Goal: Task Accomplishment & Management: Use online tool/utility

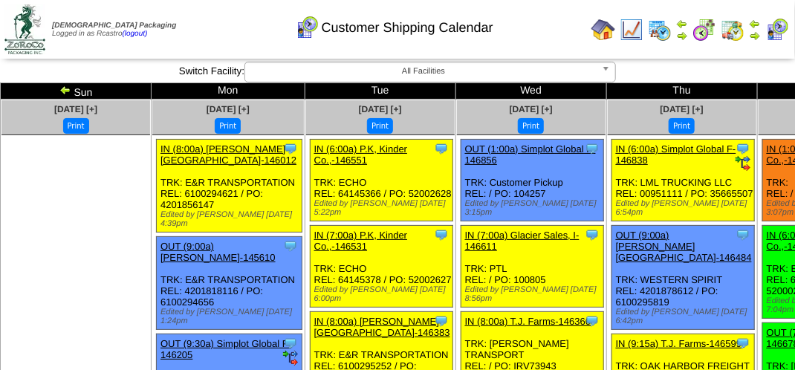
click at [256, 37] on div "Customer Shipping Calendar" at bounding box center [394, 22] width 454 height 41
click at [219, 31] on div "Customer Shipping Calendar" at bounding box center [394, 22] width 454 height 41
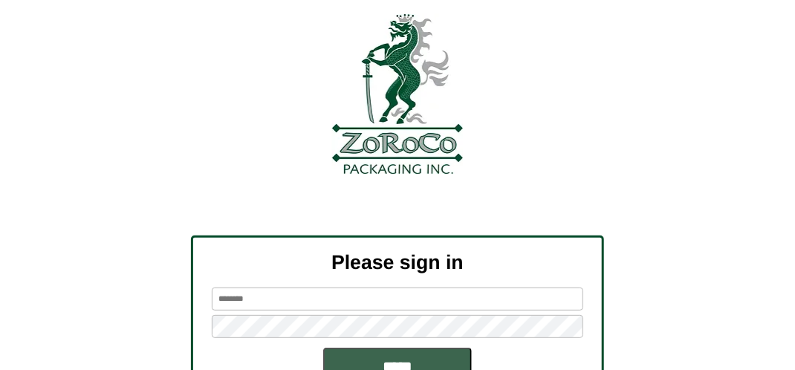
scroll to position [149, 0]
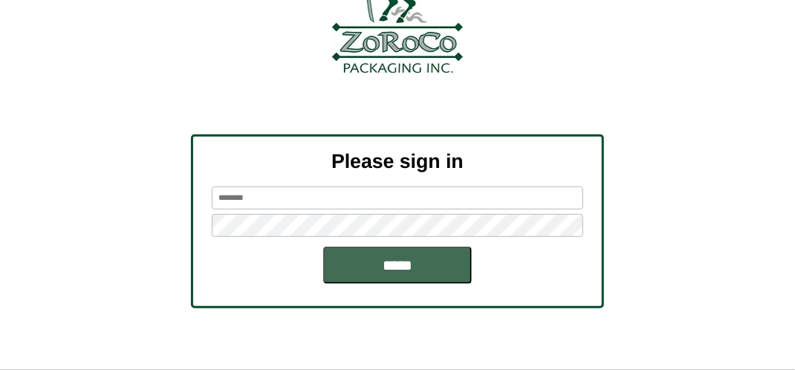
type input "*******"
click at [427, 263] on input "*****" at bounding box center [397, 265] width 149 height 37
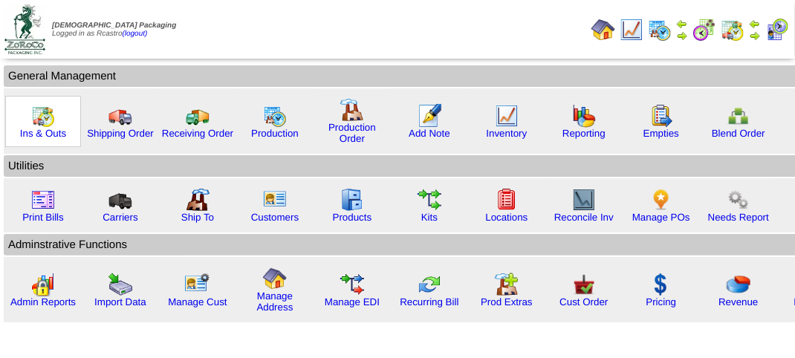
click at [47, 114] on img at bounding box center [43, 116] width 24 height 24
click at [47, 117] on img at bounding box center [43, 116] width 24 height 24
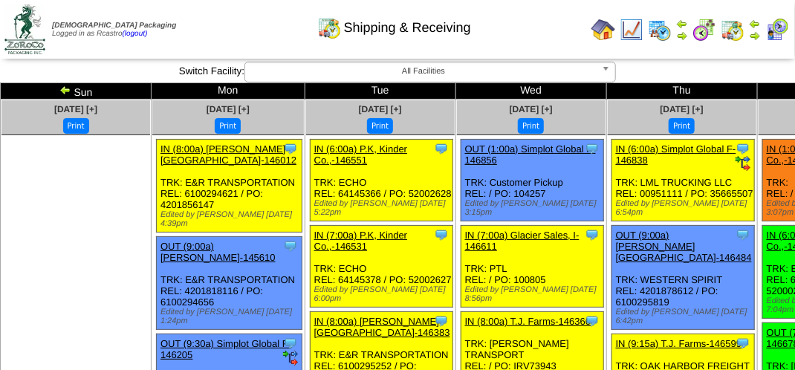
click at [757, 35] on img at bounding box center [755, 36] width 12 height 12
click at [220, 27] on div "Customer Shipping Calendar" at bounding box center [394, 22] width 454 height 41
drag, startPoint x: 220, startPoint y: 27, endPoint x: 208, endPoint y: 10, distance: 20.8
click at [221, 25] on div "Customer Shipping Calendar" at bounding box center [394, 22] width 454 height 41
click at [776, 32] on img at bounding box center [778, 30] width 24 height 24
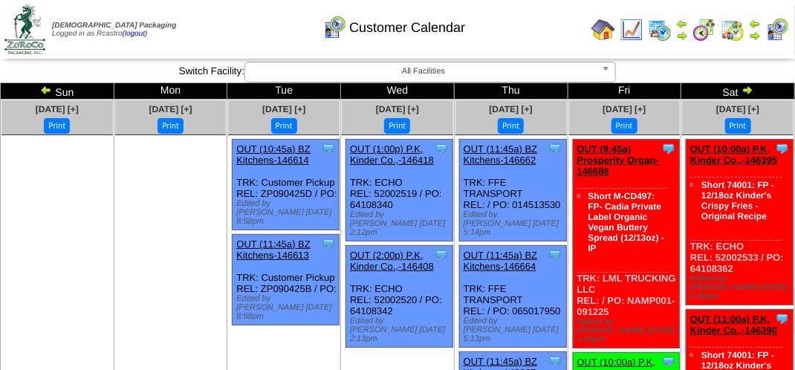
click at [539, 11] on div "Customer Calendar" at bounding box center [394, 22] width 454 height 41
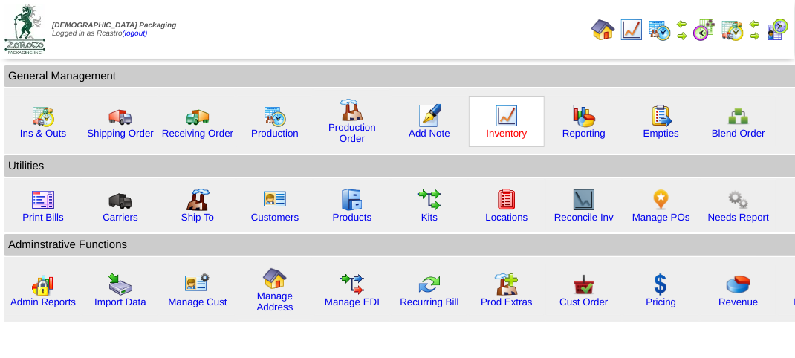
click at [502, 132] on link "Inventory" at bounding box center [507, 133] width 41 height 11
click at [502, 131] on link "Inventory" at bounding box center [507, 133] width 41 height 11
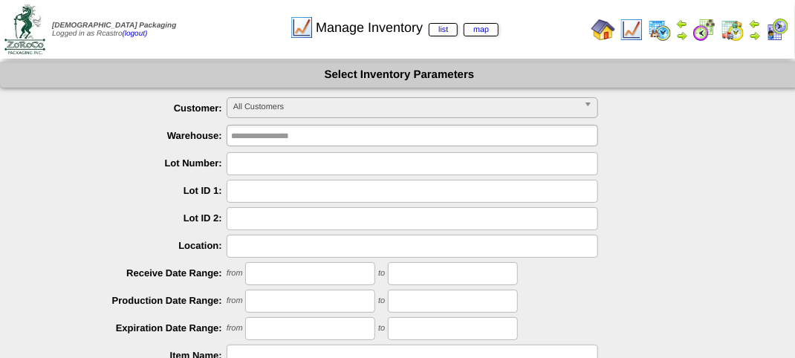
click at [355, 113] on span "All Customers" at bounding box center [405, 107] width 345 height 18
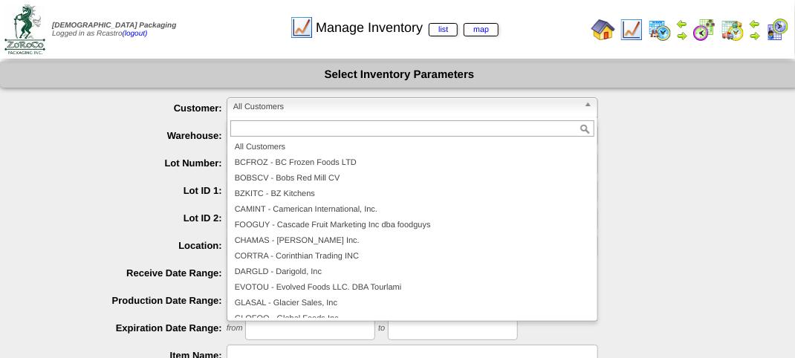
click at [623, 178] on ul "**********" at bounding box center [399, 331] width 799 height 469
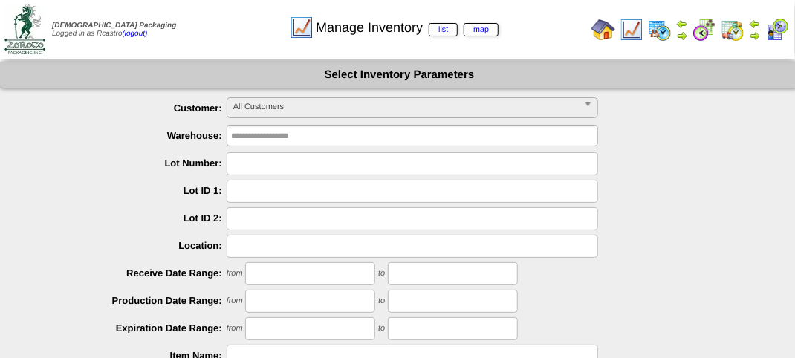
click at [237, 165] on input "text" at bounding box center [413, 163] width 372 height 23
type input "*******"
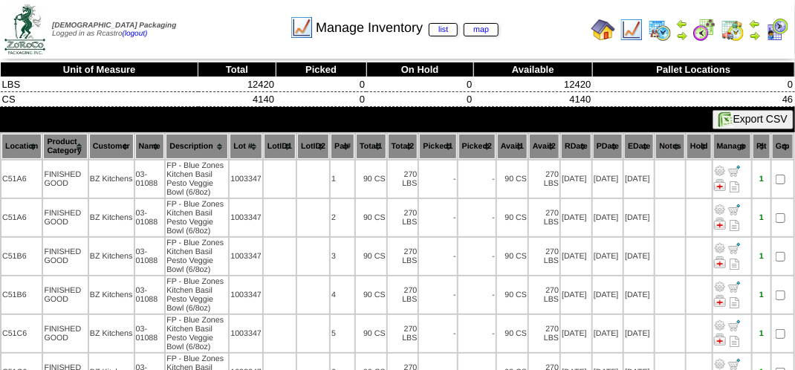
click at [24, 141] on th "Location" at bounding box center [21, 146] width 40 height 25
click at [344, 145] on th "Pal#" at bounding box center [343, 146] width 24 height 25
click at [372, 149] on th "Total1" at bounding box center [371, 146] width 30 height 25
click at [376, 144] on th "Total1" at bounding box center [371, 146] width 30 height 25
click at [374, 146] on th "Total1" at bounding box center [371, 146] width 30 height 25
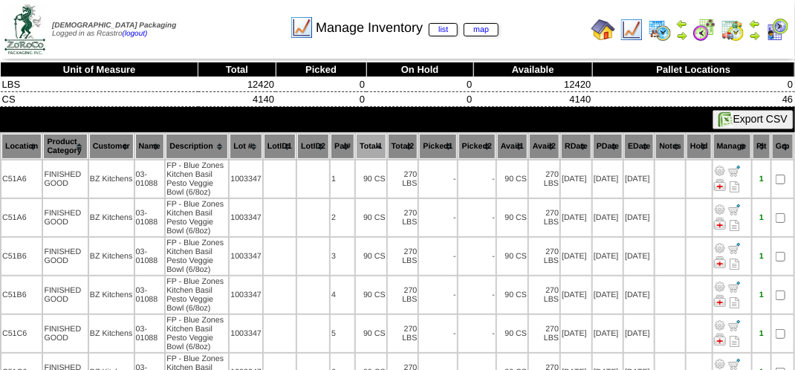
click at [18, 151] on th "Location" at bounding box center [21, 146] width 40 height 25
click at [18, 150] on th "Location" at bounding box center [21, 146] width 40 height 25
click at [374, 145] on th "Total1" at bounding box center [371, 146] width 30 height 25
